Goal: Task Accomplishment & Management: Manage account settings

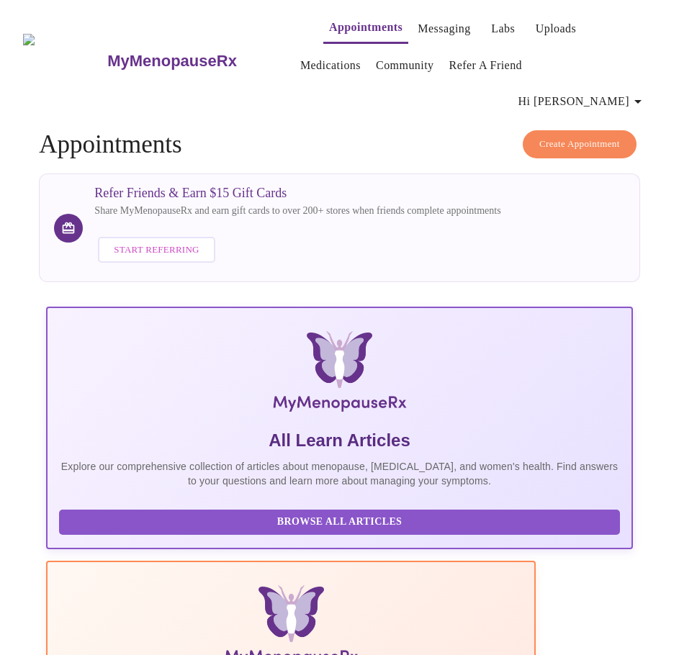
click at [611, 91] on span "Hi [PERSON_NAME]" at bounding box center [583, 101] width 128 height 20
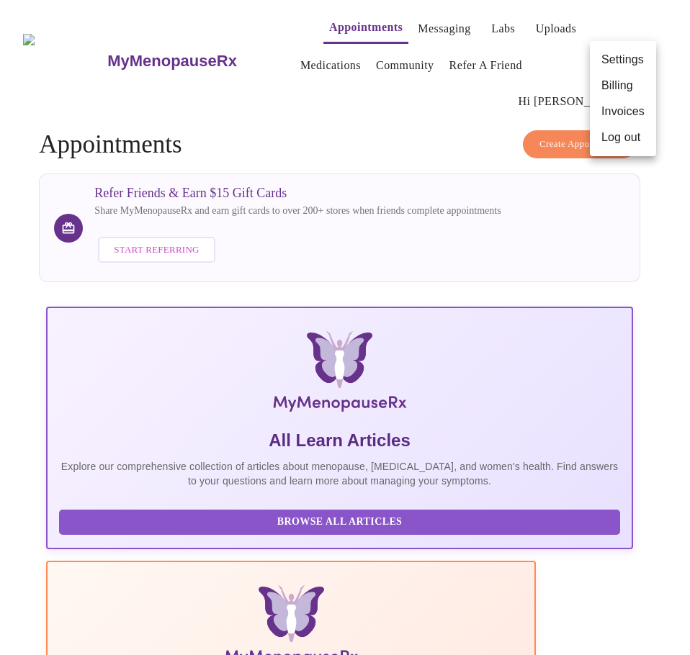
click at [598, 84] on li "Billing" at bounding box center [623, 86] width 66 height 26
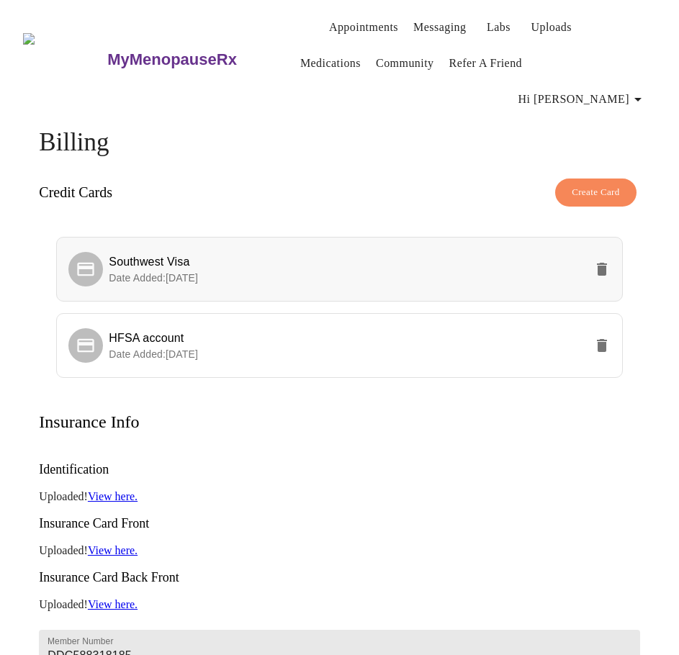
click at [611, 261] on icon "delete" at bounding box center [601, 269] width 17 height 17
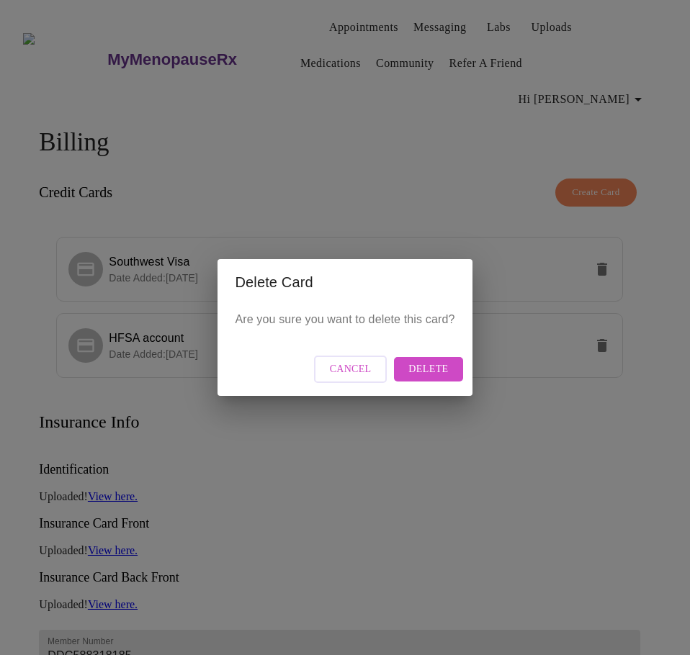
click at [439, 372] on span "Delete" at bounding box center [428, 370] width 40 height 18
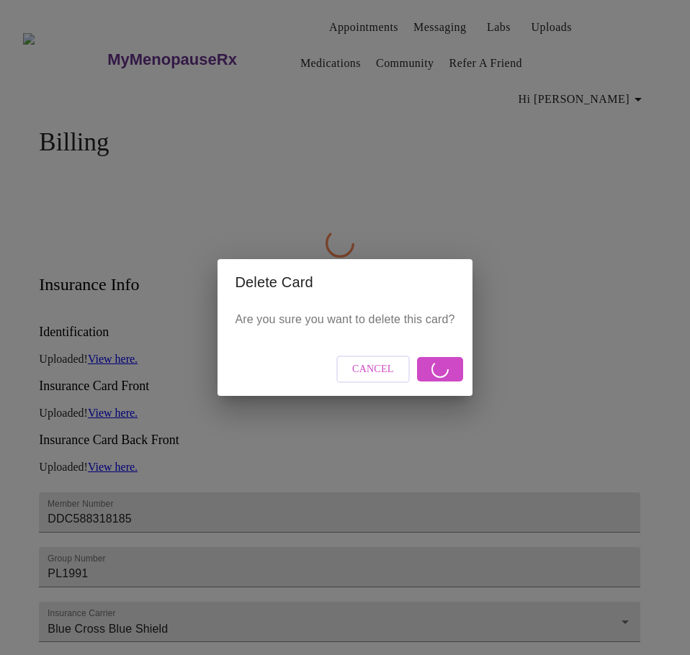
click at [21, 382] on div "Delete Card Are you sure you want to delete this card? Cancel" at bounding box center [345, 327] width 690 height 655
click at [20, 380] on div "Delete Card Are you sure you want to delete this card? Cancel" at bounding box center [345, 327] width 690 height 655
click at [629, 62] on div "Delete Card Are you sure you want to delete this card? Cancel" at bounding box center [345, 327] width 690 height 655
click at [380, 382] on button "Cancel" at bounding box center [372, 370] width 73 height 28
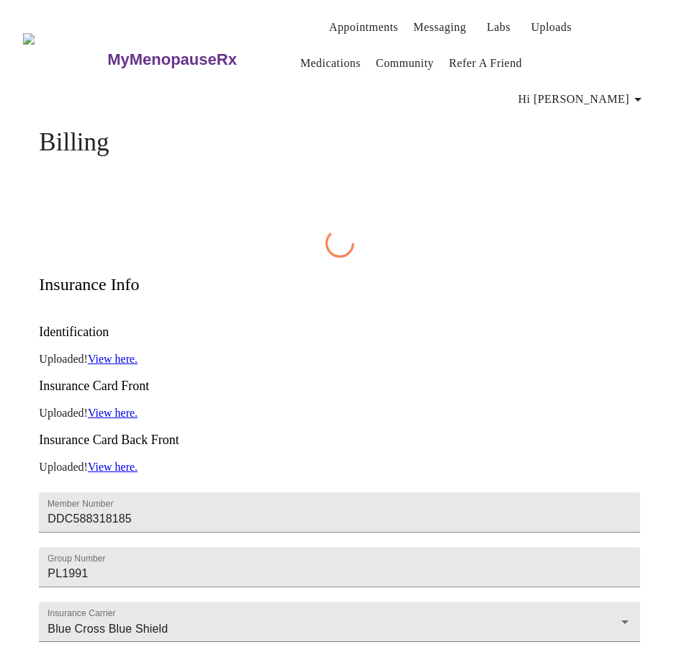
click at [616, 89] on span "Hi [PERSON_NAME]" at bounding box center [583, 99] width 128 height 20
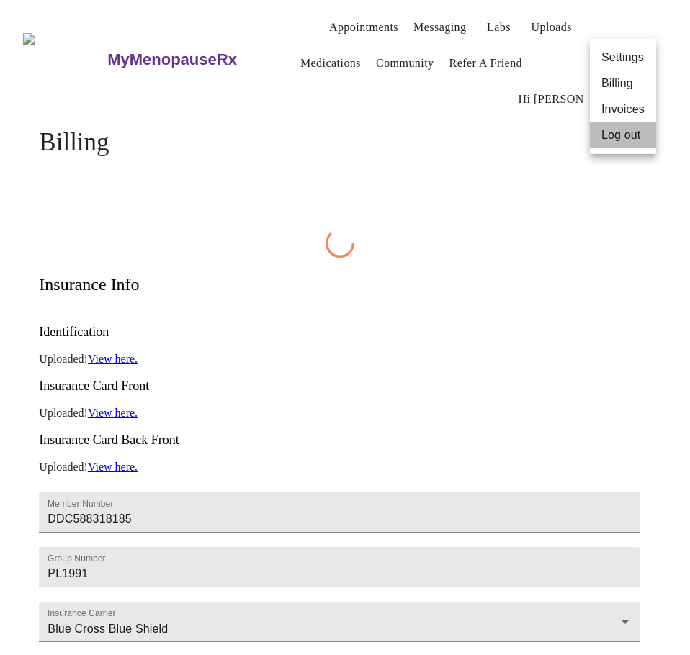
click at [603, 137] on li "Log out" at bounding box center [623, 135] width 66 height 26
